Goal: Task Accomplishment & Management: Manage account settings

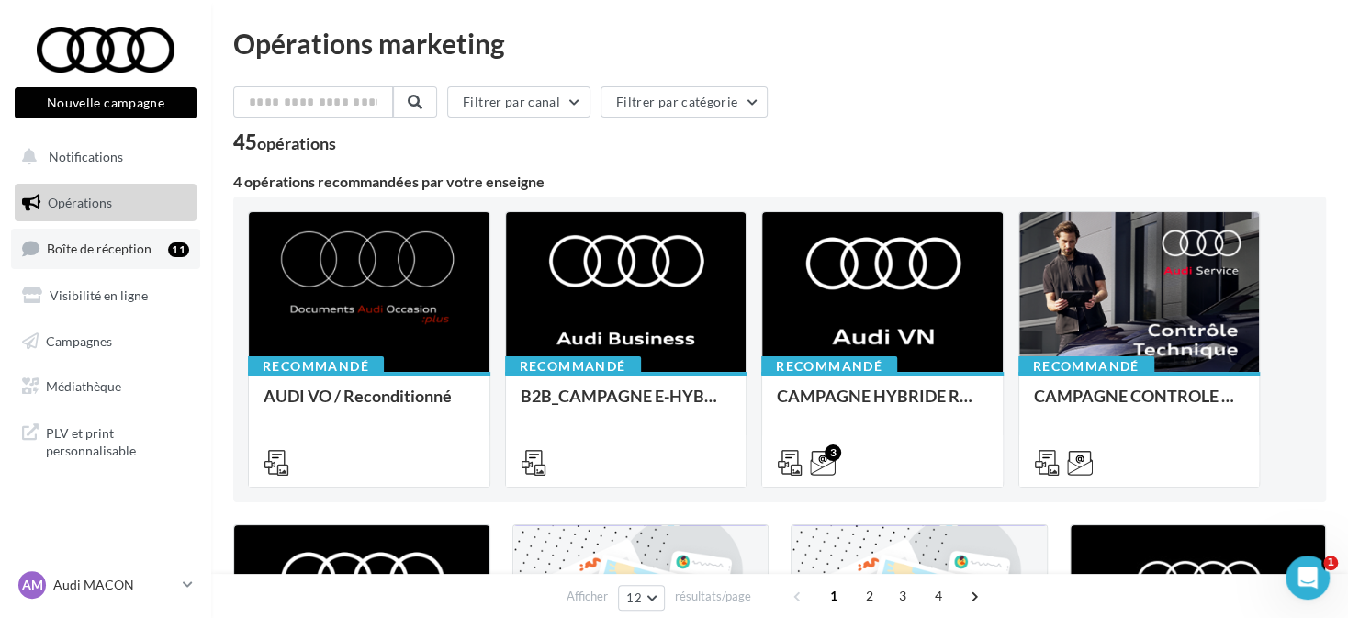
click at [165, 238] on link "Boîte de réception 11" at bounding box center [105, 248] width 189 height 39
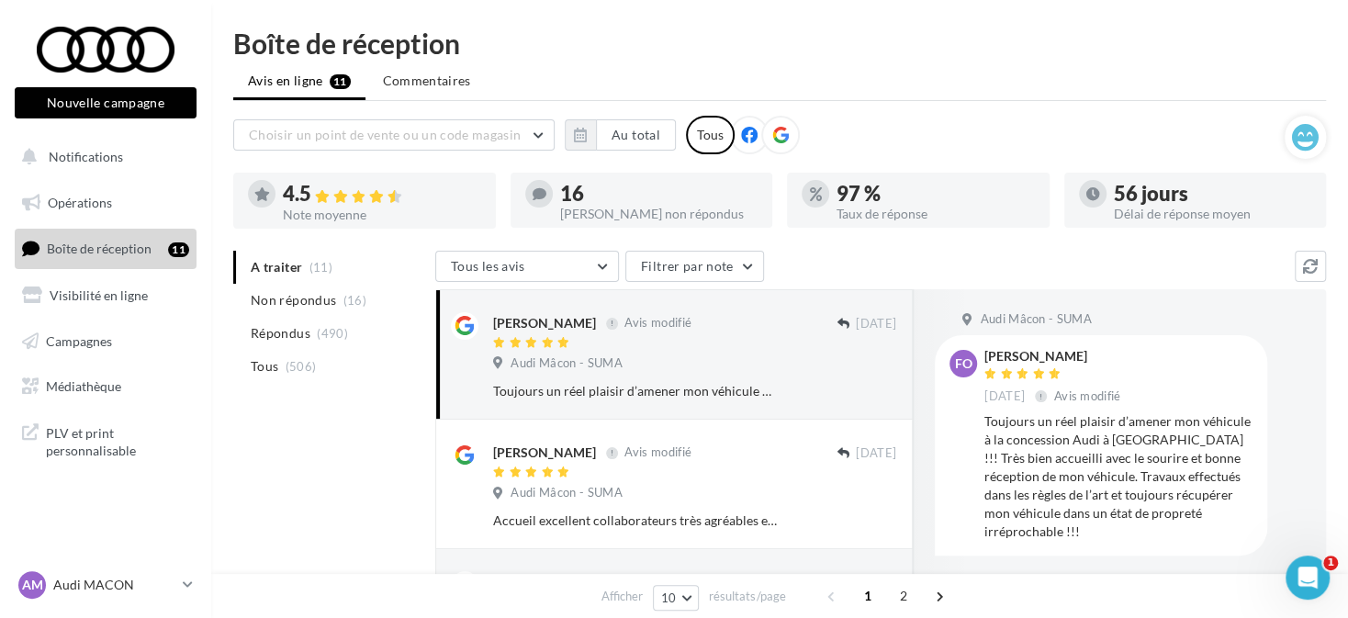
click at [772, 140] on icon at bounding box center [780, 135] width 17 height 17
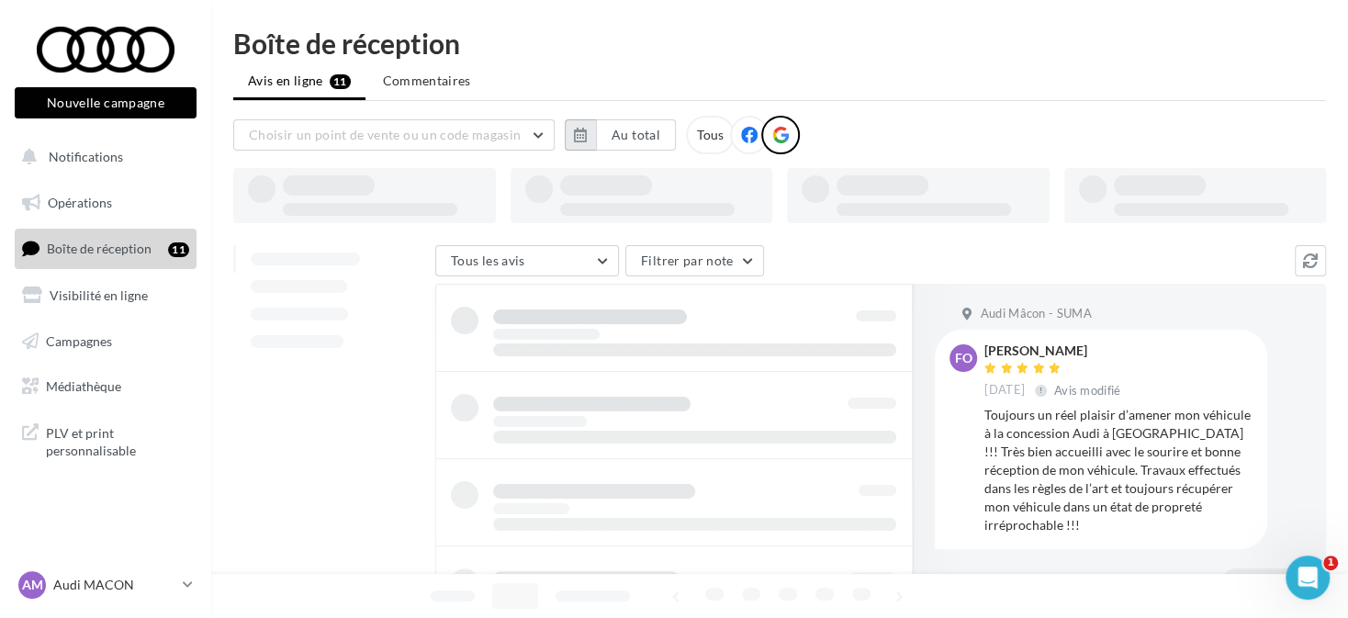
click at [590, 129] on button "button" at bounding box center [580, 134] width 31 height 31
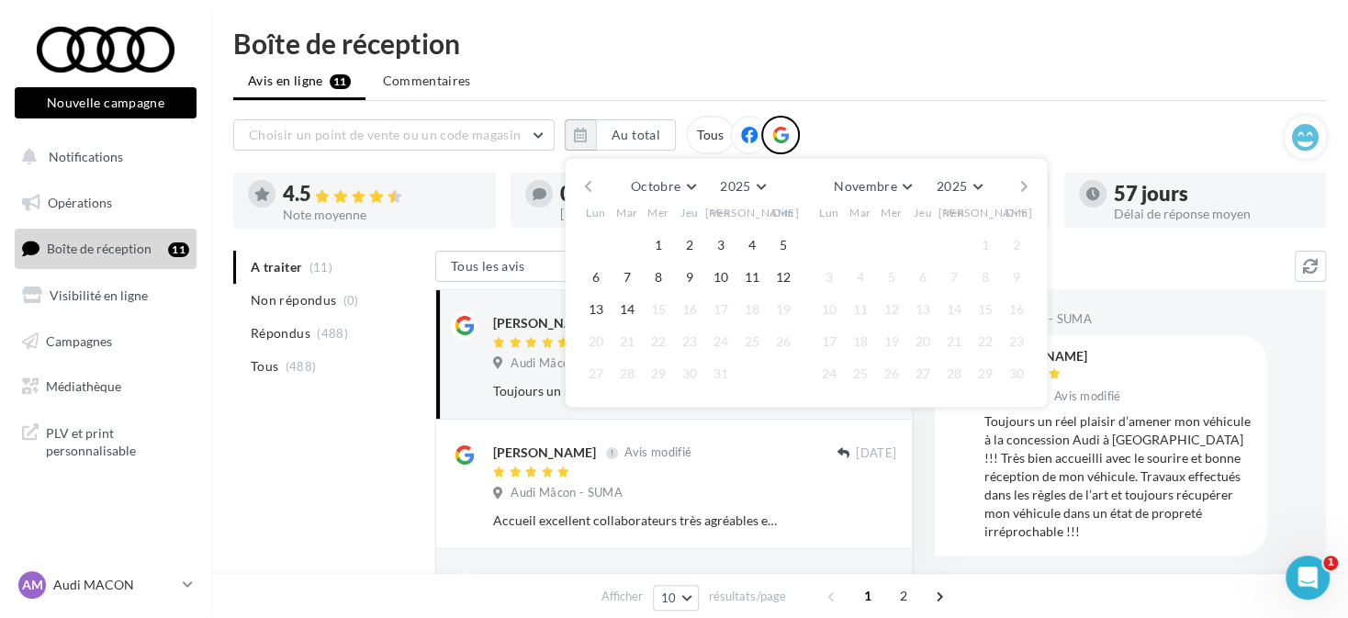
click at [578, 171] on div "Octobre [PERSON_NAME] Mars Avril Mai Juin Juillet Août Septembre Octobre Novemb…" at bounding box center [806, 283] width 483 height 250
click at [592, 180] on button "button" at bounding box center [588, 187] width 16 height 26
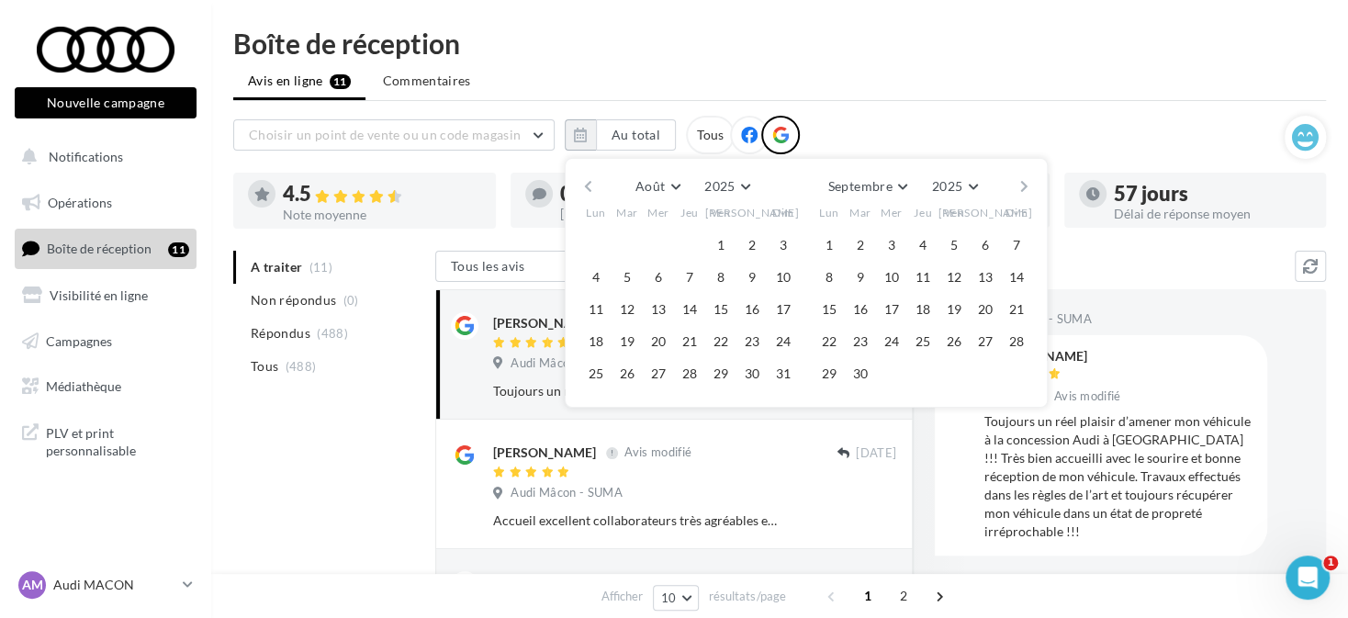
click at [592, 180] on button "button" at bounding box center [588, 187] width 16 height 26
click at [595, 181] on button "button" at bounding box center [588, 187] width 16 height 26
click at [596, 191] on div "[PERSON_NAME] Mars Avril Mai Juin Juillet Août Septembre Octobre Novembre [DATE…" at bounding box center [806, 187] width 420 height 26
click at [590, 179] on button "button" at bounding box center [588, 187] width 16 height 26
click at [590, 185] on button "button" at bounding box center [588, 187] width 16 height 26
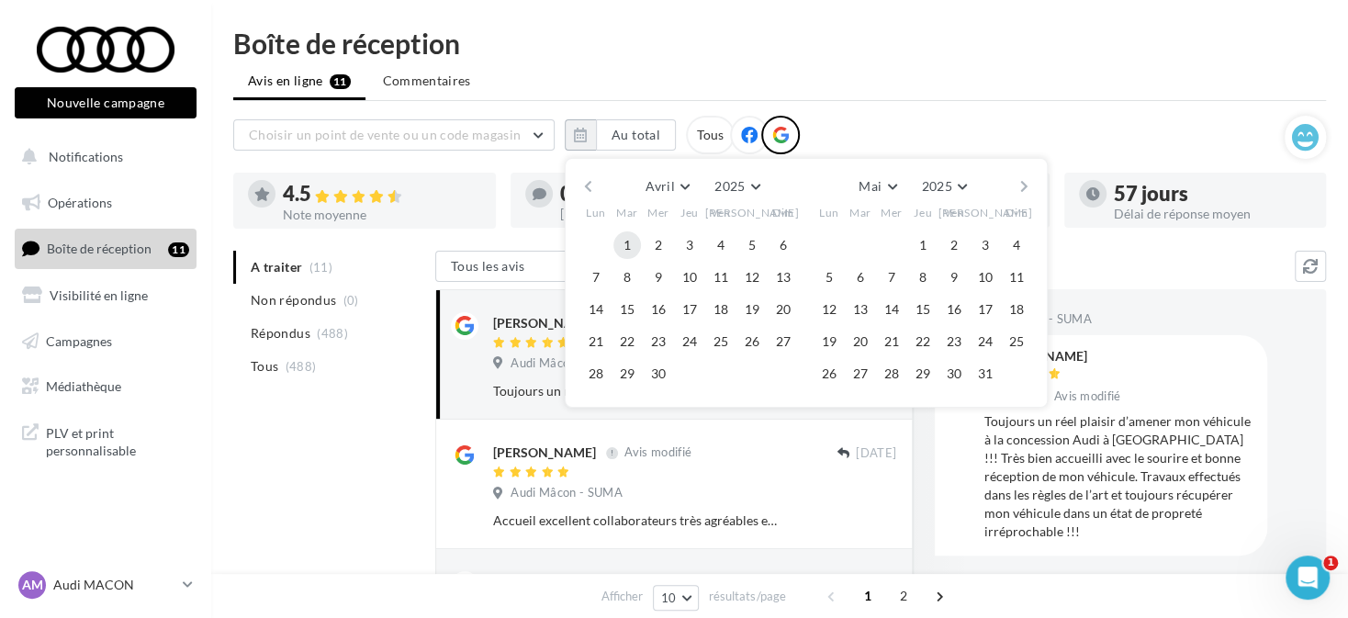
click at [631, 238] on button "1" at bounding box center [627, 245] width 28 height 28
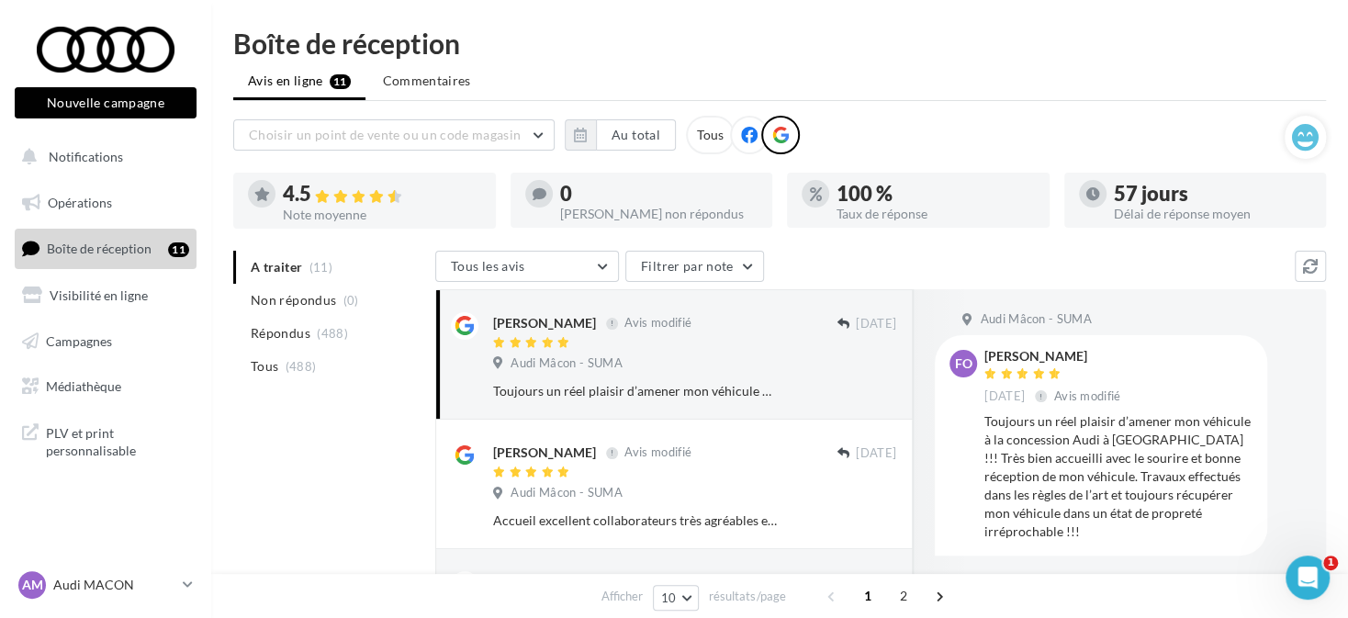
click at [200, 589] on div "AM Audi MACON audi-maco-dup" at bounding box center [105, 592] width 211 height 50
click at [185, 588] on icon at bounding box center [188, 585] width 10 height 16
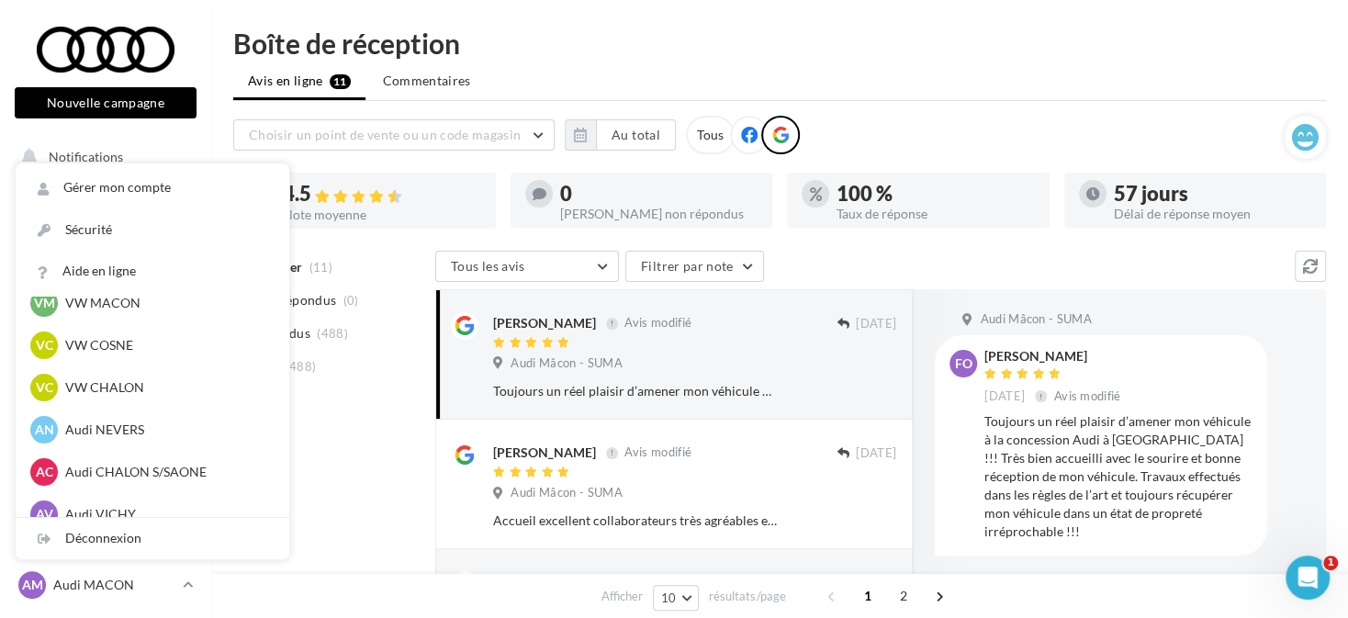
scroll to position [918, 0]
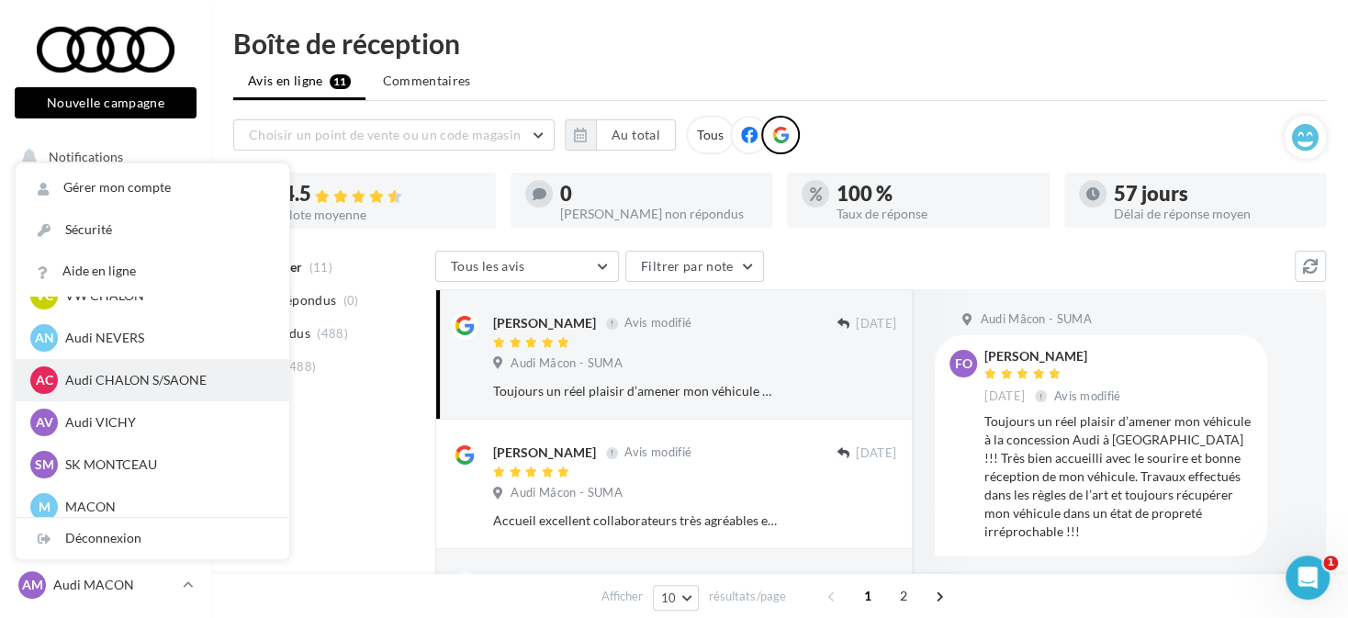
click at [219, 387] on p "Audi CHALON S/SAONE" at bounding box center [166, 380] width 202 height 18
